Goal: Obtain resource: Download file/media

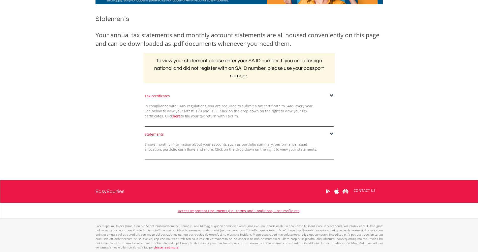
scroll to position [54, 0]
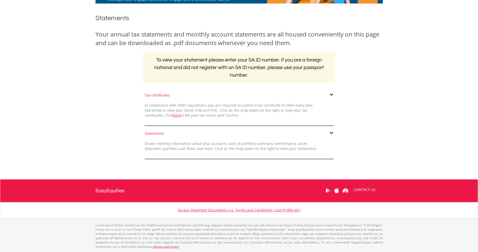
click at [331, 133] on span at bounding box center [332, 133] width 4 height 4
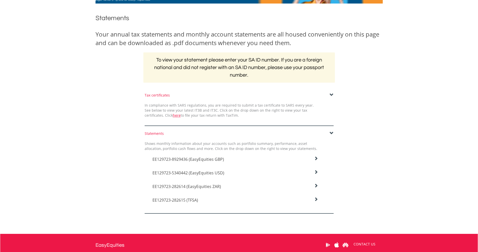
click at [176, 162] on span "EE129723-5340442 (EasyEquities USD)" at bounding box center [189, 160] width 72 height 6
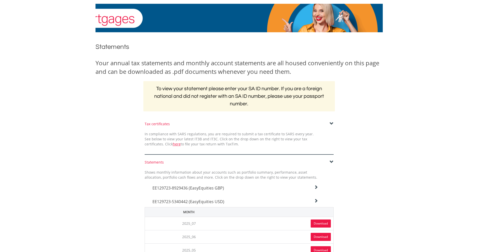
scroll to position [22, 0]
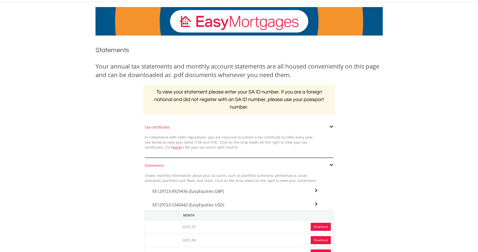
click at [157, 127] on div "Tax certificates" at bounding box center [239, 127] width 189 height 5
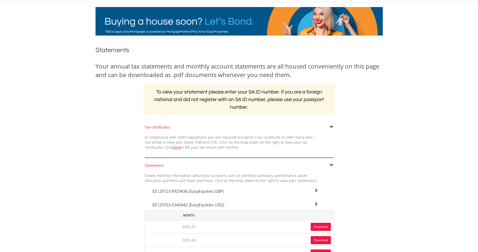
click at [331, 127] on span at bounding box center [332, 127] width 4 height 4
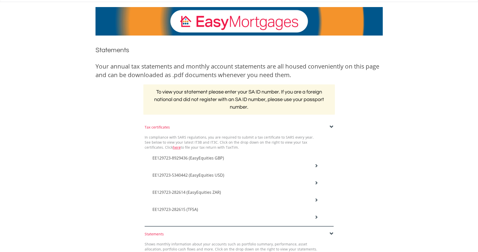
click at [174, 161] on span "EE129723-5340442 (EasyEquities USD)" at bounding box center [189, 158] width 72 height 6
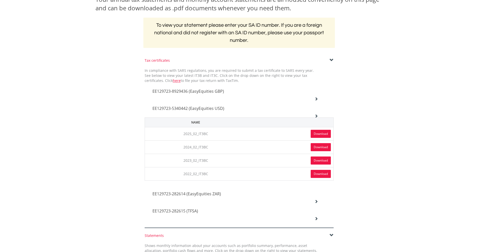
scroll to position [97, 0]
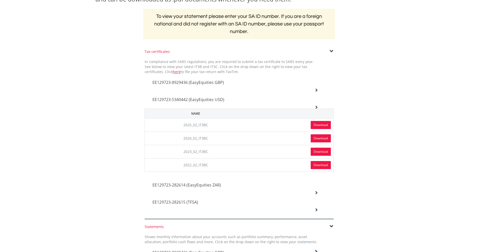
click at [318, 126] on link "Download" at bounding box center [321, 125] width 20 height 8
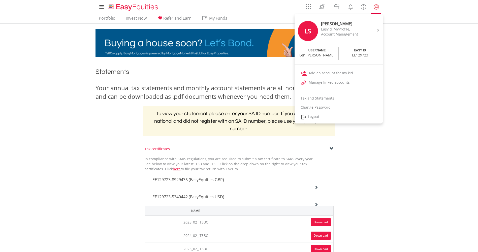
click at [378, 7] on lord-icon "My Profile" at bounding box center [377, 7] width 6 height 6
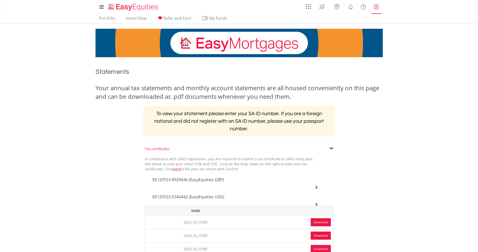
click at [377, 8] on lord-icon "My Profile" at bounding box center [377, 7] width 6 height 6
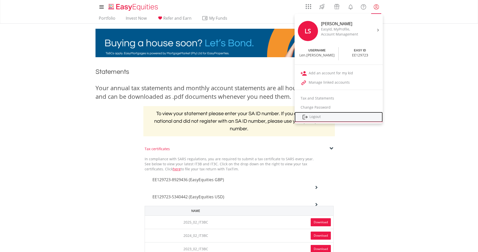
click at [318, 117] on link "Logout" at bounding box center [339, 117] width 88 height 10
